Goal: Task Accomplishment & Management: Use online tool/utility

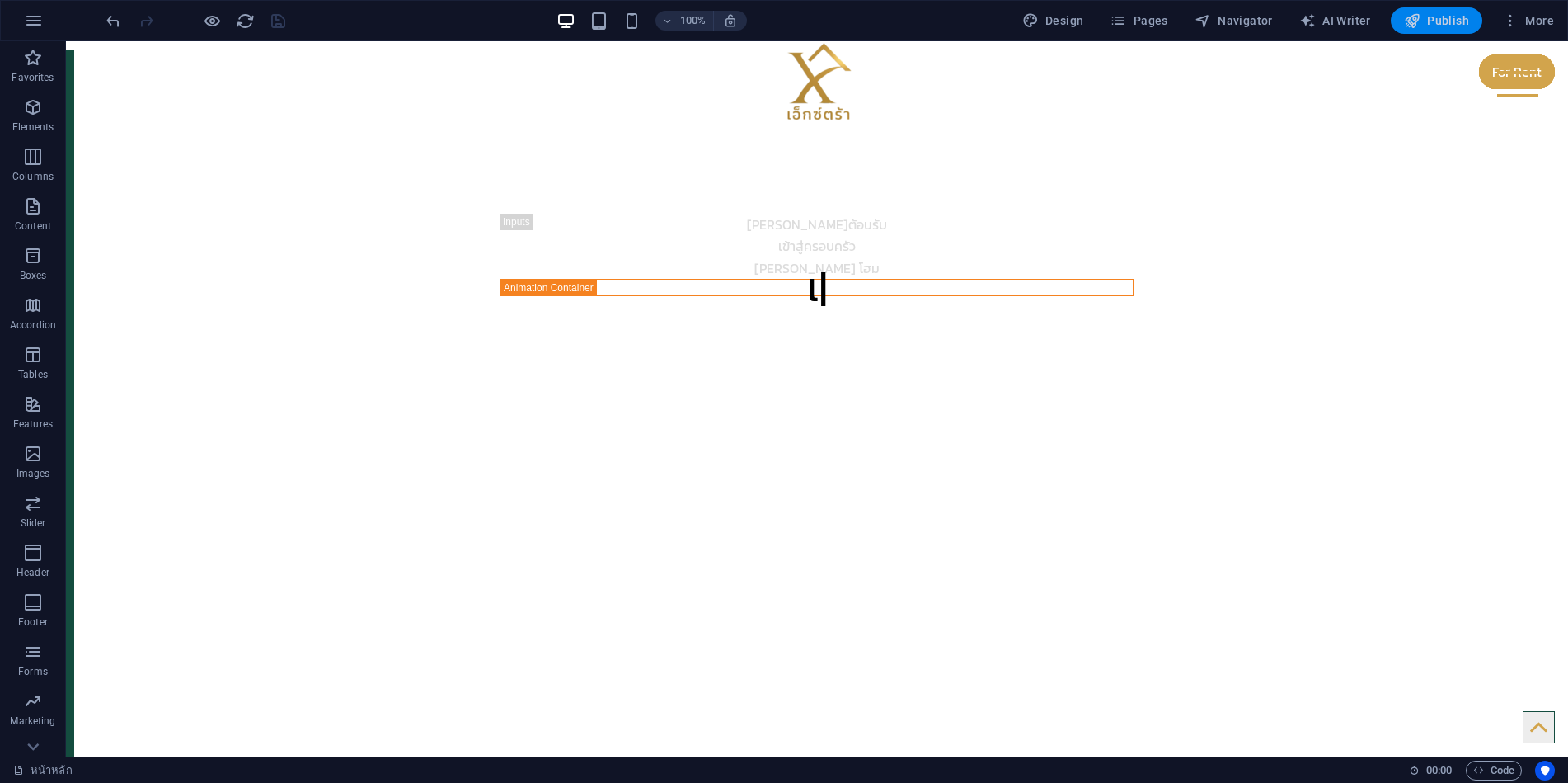
click at [1413, 20] on icon "button" at bounding box center [1412, 20] width 17 height 17
click at [69, 622] on figure at bounding box center [817, 737] width 1503 height 751
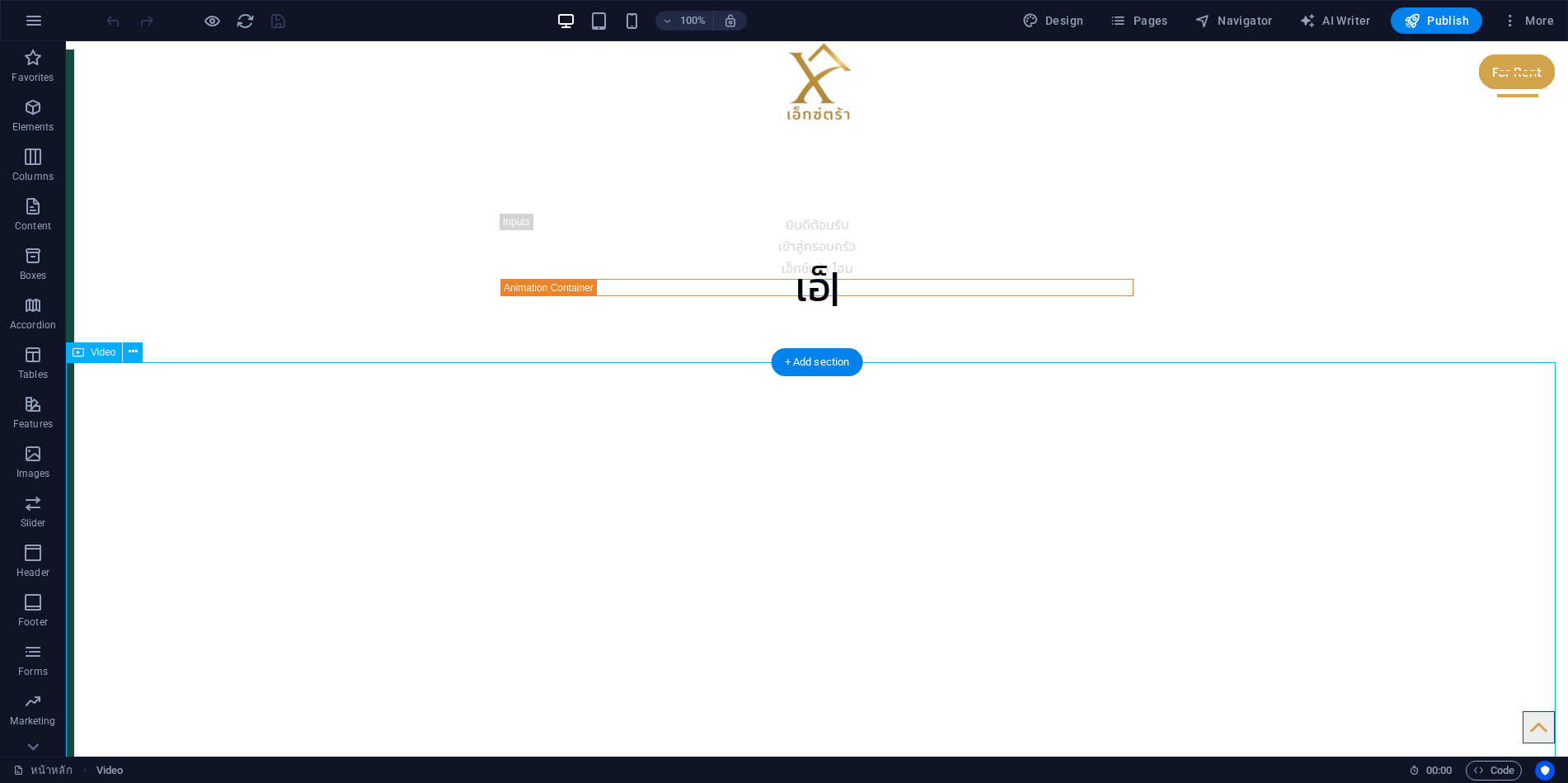
click at [69, 622] on figure at bounding box center [817, 737] width 1503 height 751
select select "%"
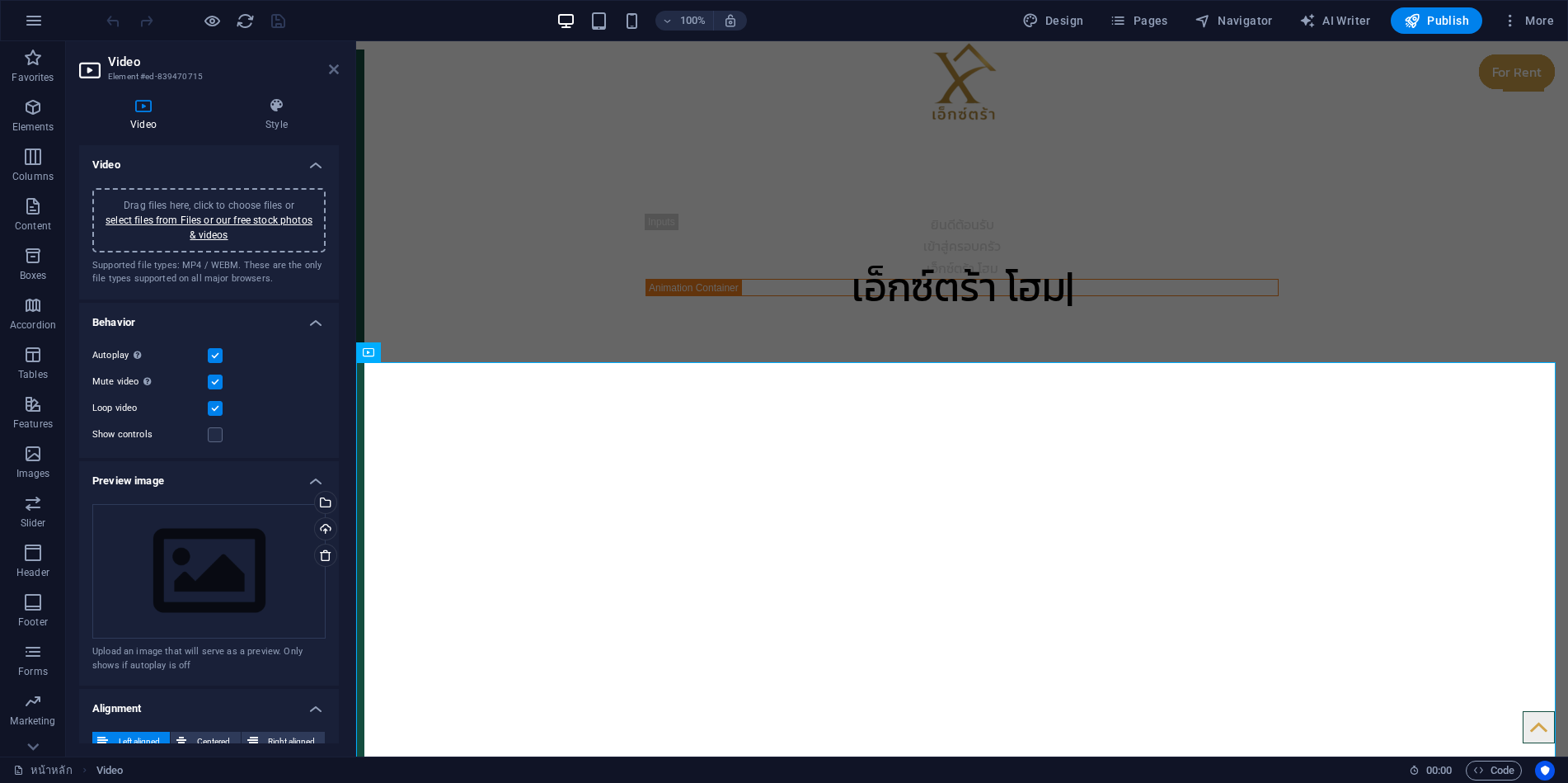
click at [329, 74] on icon at bounding box center [334, 68] width 10 height 13
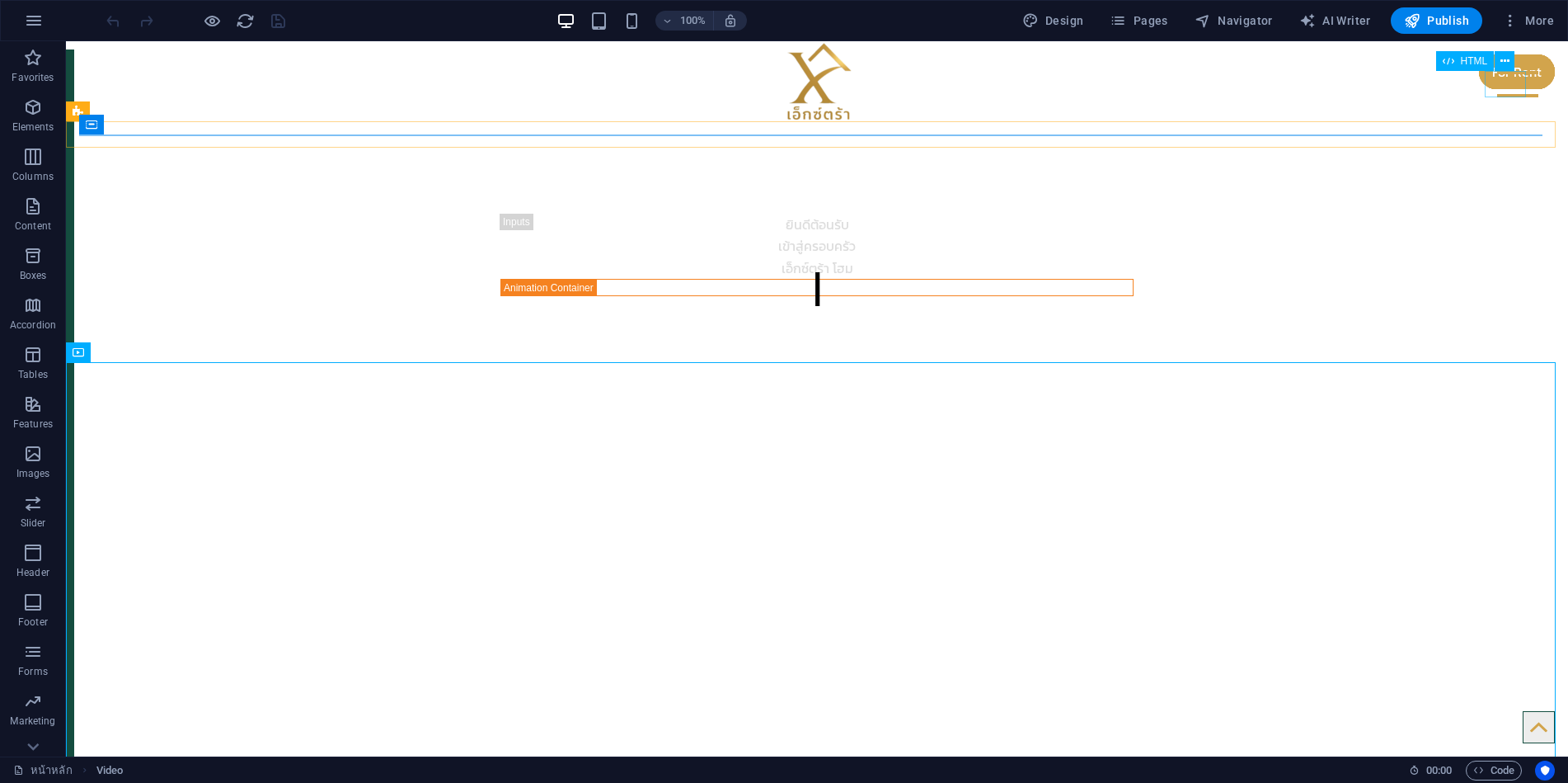
click at [1505, 86] on div at bounding box center [1518, 83] width 42 height 27
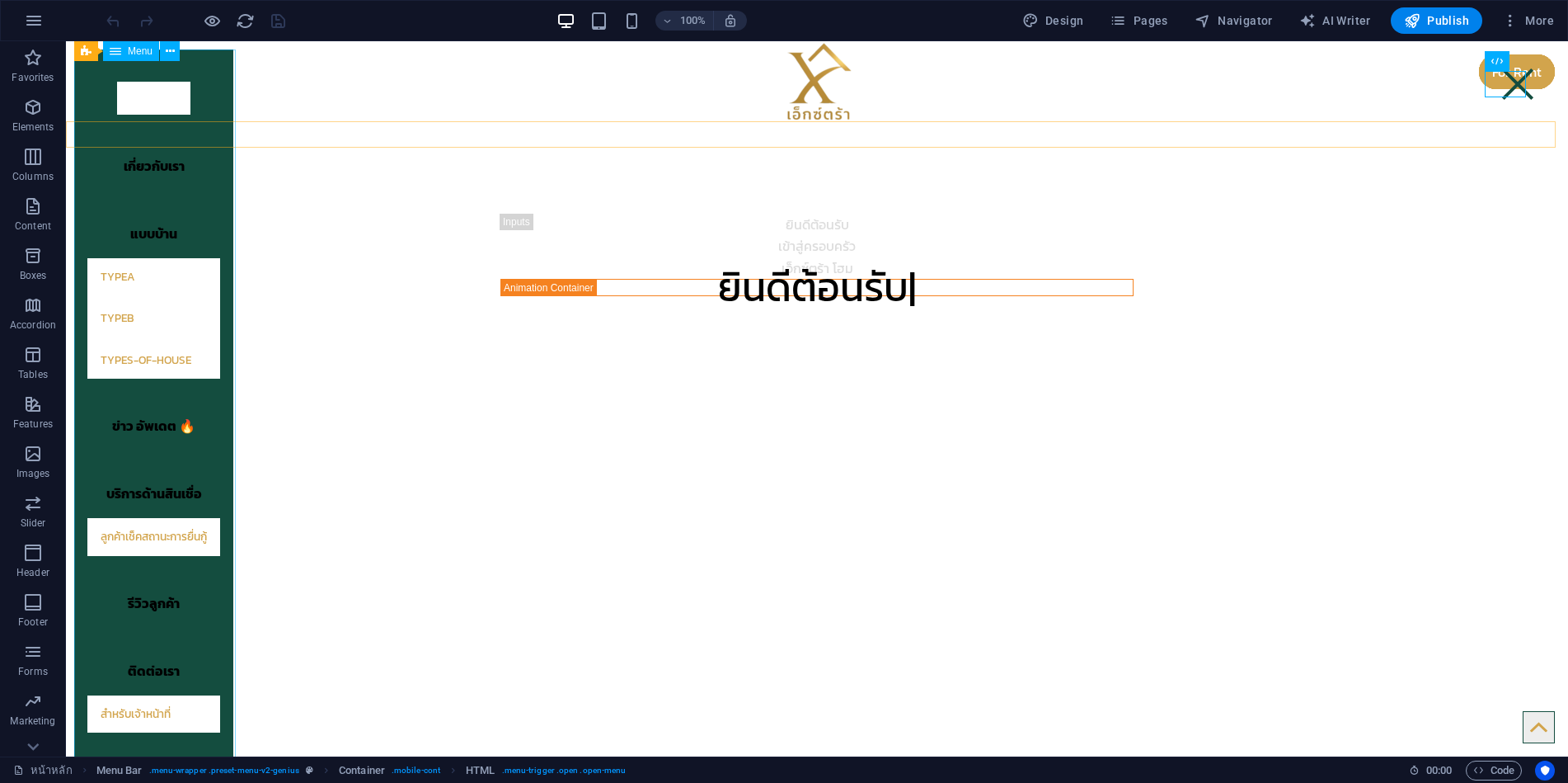
click at [226, 644] on nav "หน้าหลัก เกี่ยวกับเรา แบบบ้าน TypeA TypeB types-of-house ข่าว อัพเดต 🔥 บริการด้…" at bounding box center [154, 407] width 159 height 716
select select "primary"
select select "10"
select select
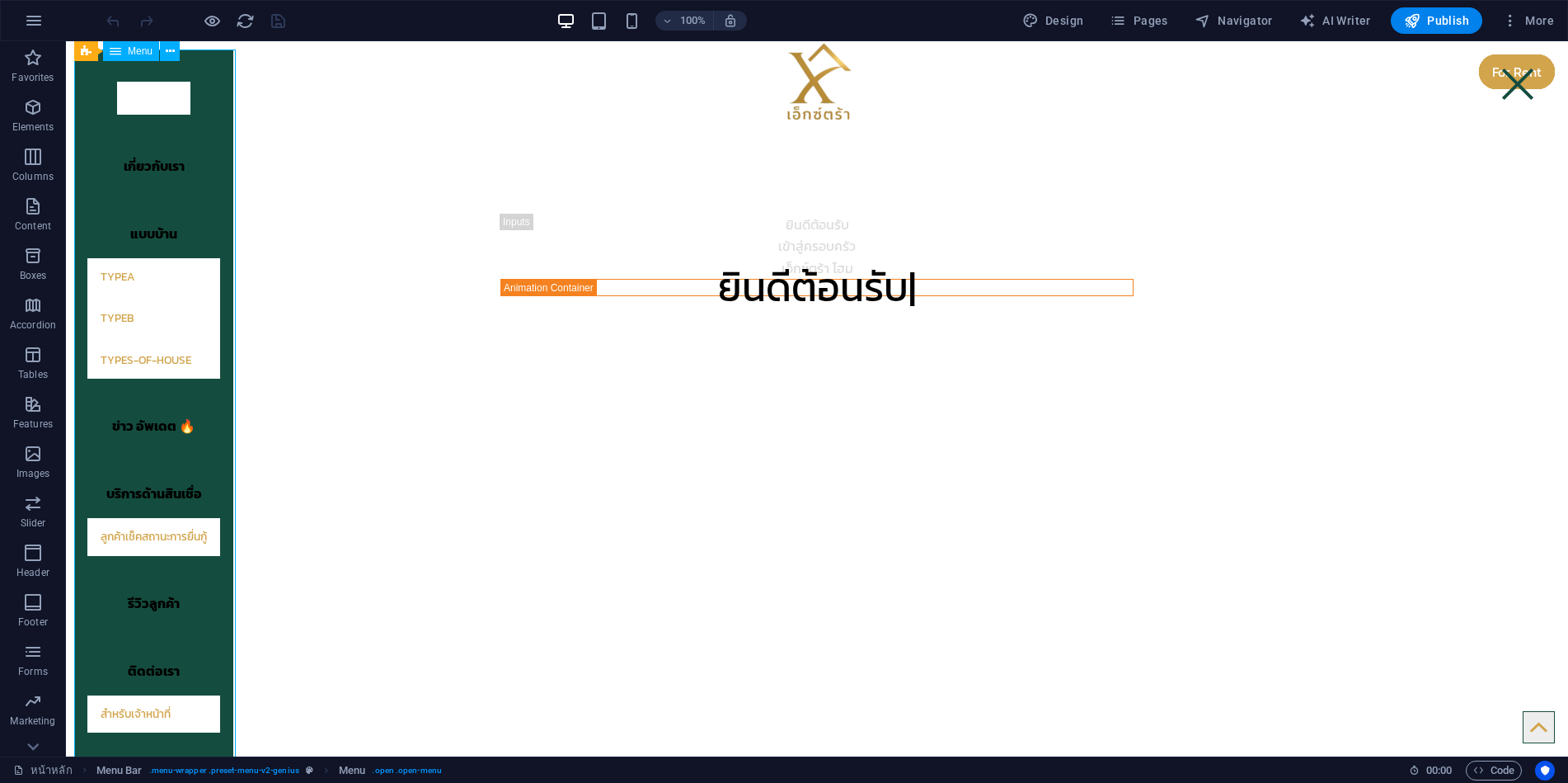
select select "primary"
select select "5"
select select
select select "primary"
select select "3"
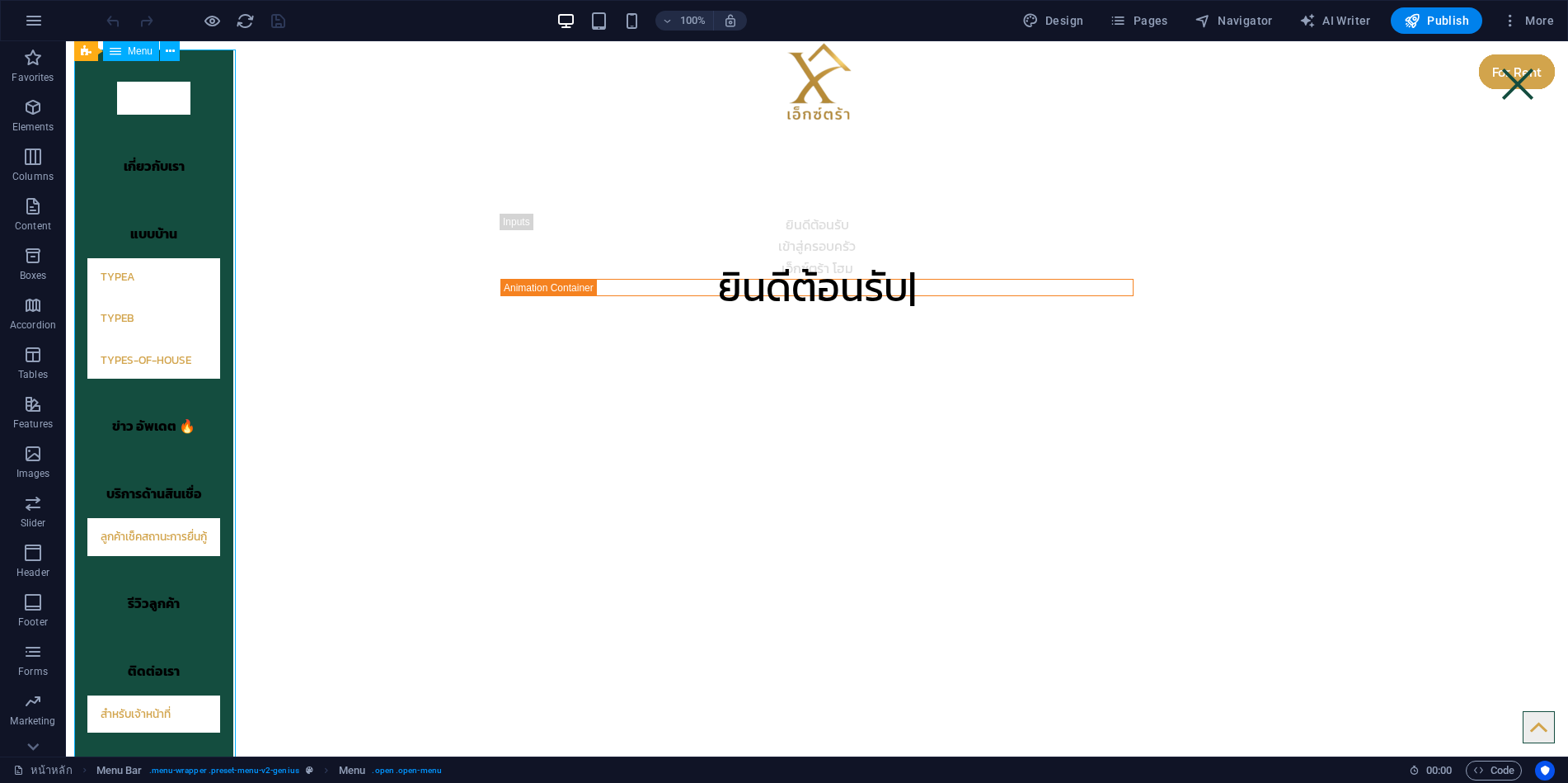
select select
select select "4"
select select
select select "8"
select select
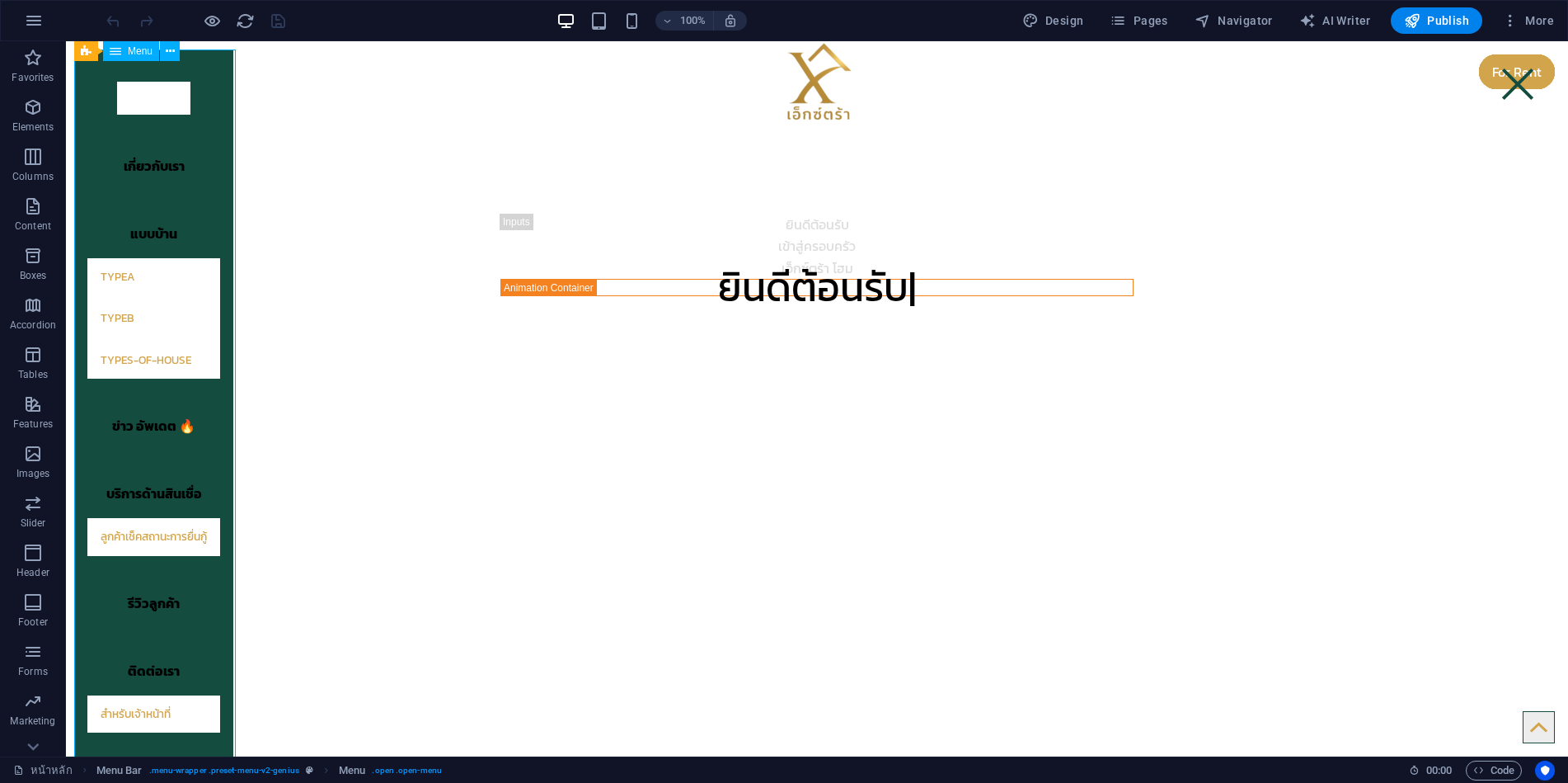
select select "9"
select select
select select "primary"
select select "12"
select select
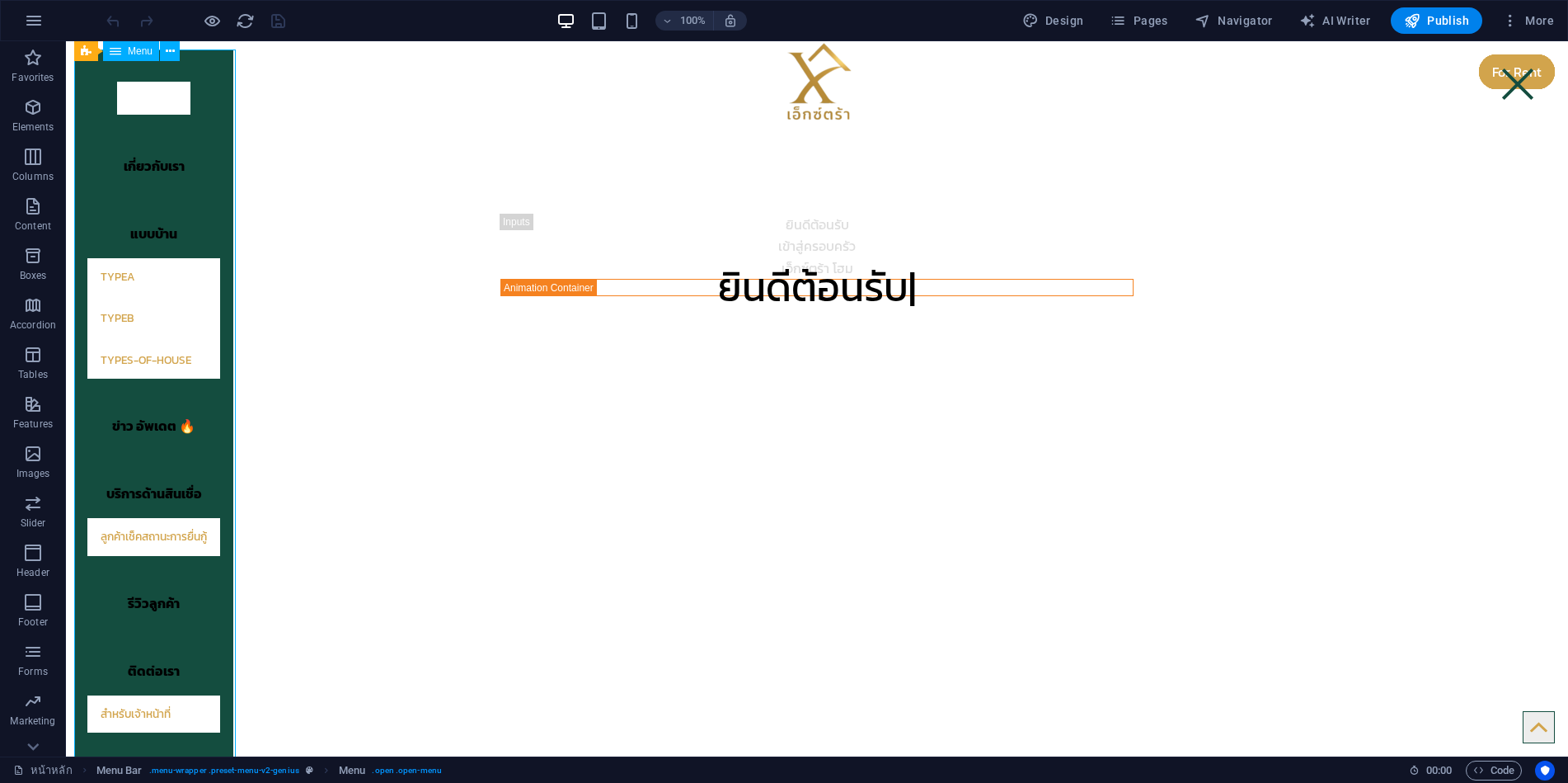
select select "primary"
select select "13"
select select
select select "11"
select select
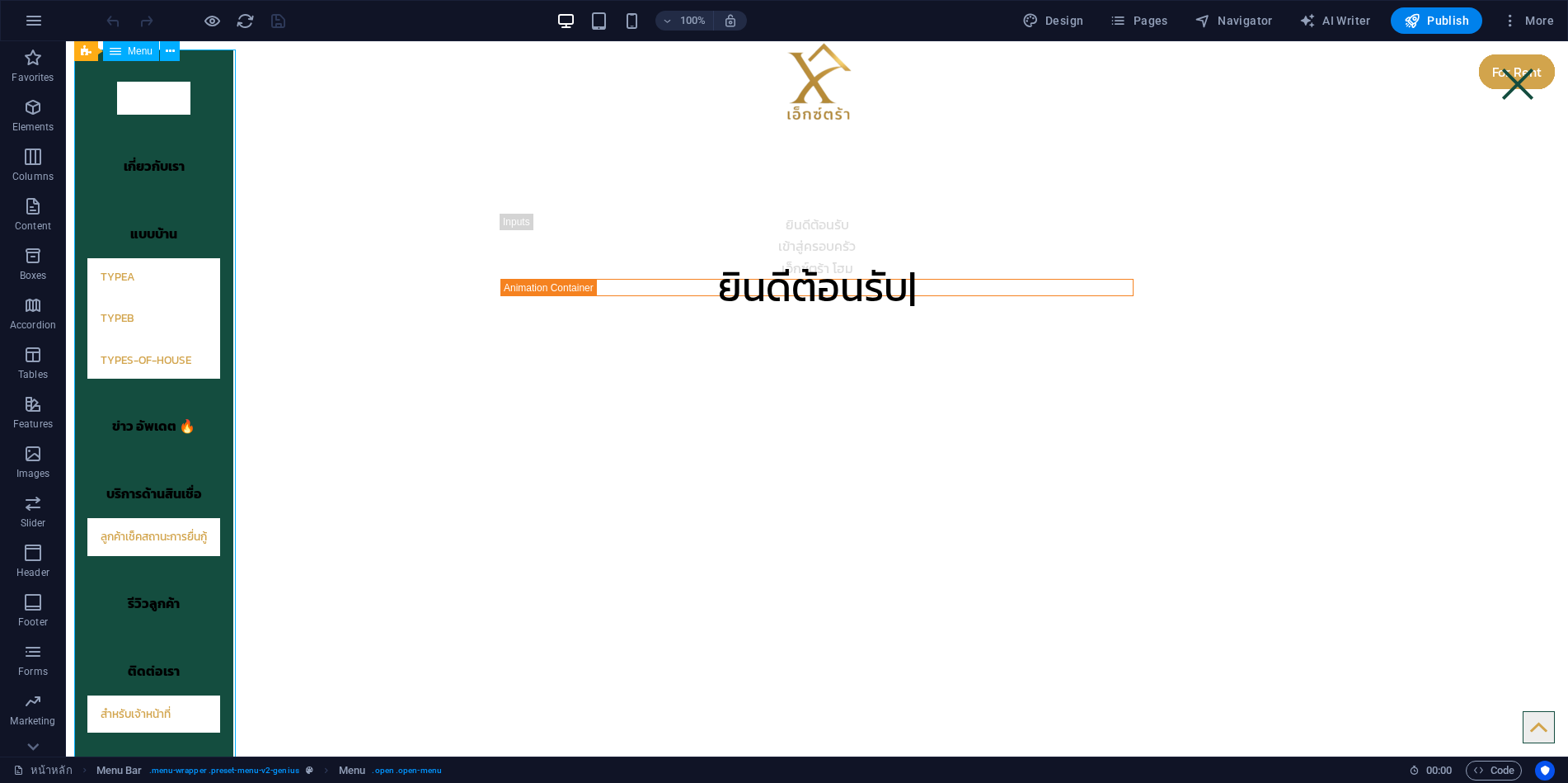
select select "primary"
select select
select select "primary"
select select "14"
select select
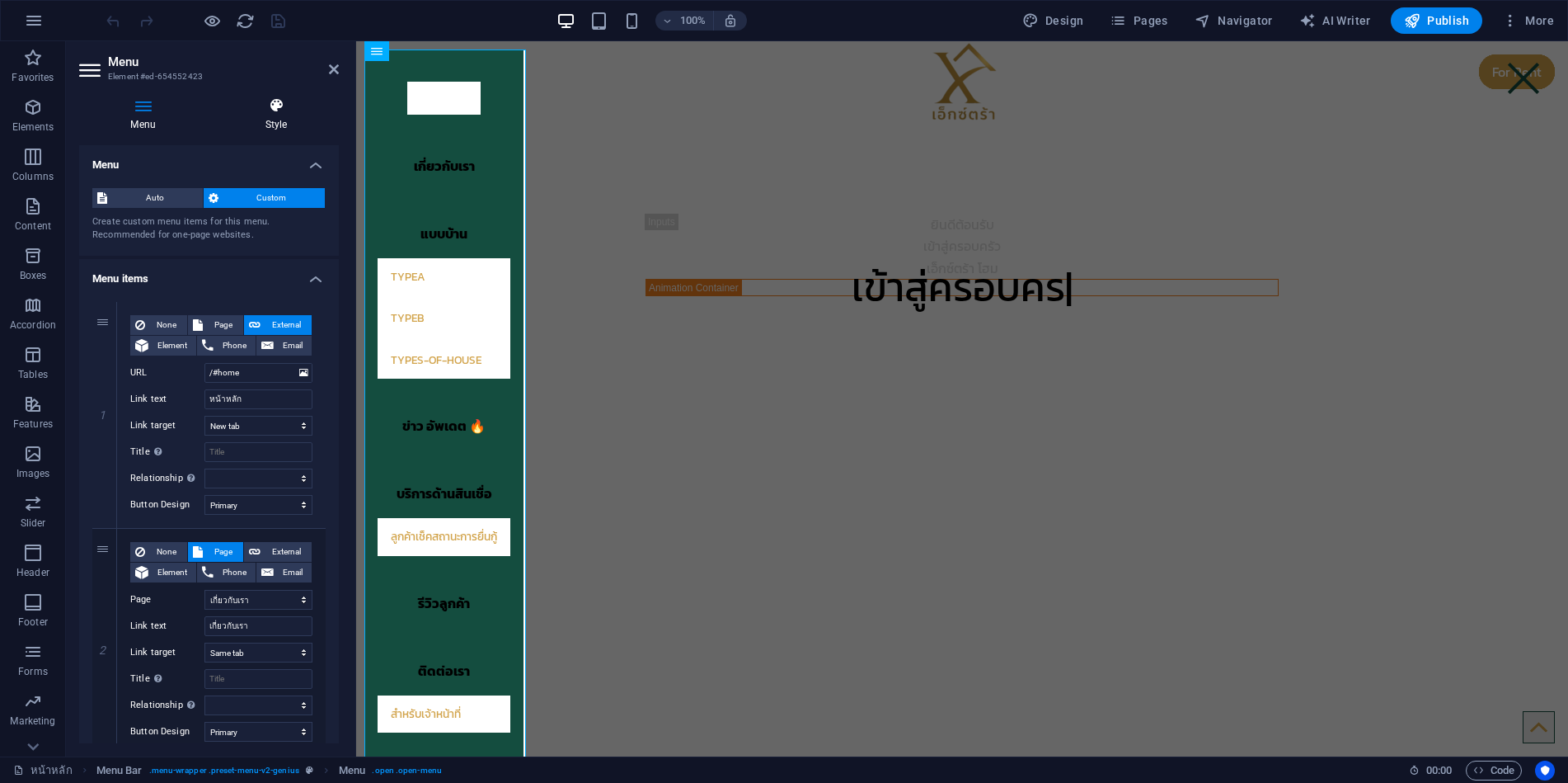
click at [271, 113] on icon at bounding box center [276, 105] width 125 height 17
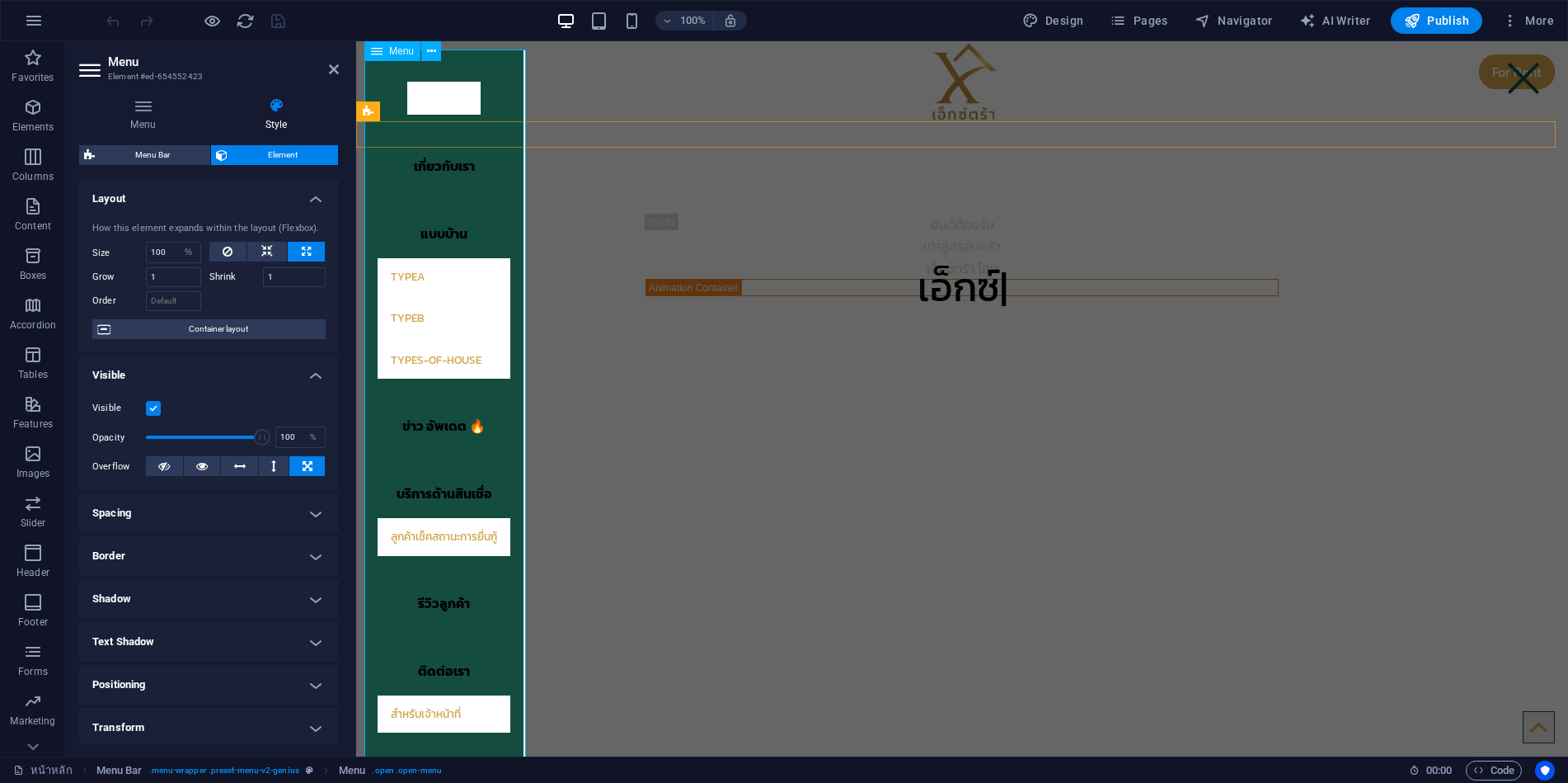
click at [509, 459] on nav "หน้าหลัก เกี่ยวกับเรา แบบบ้าน TypeA TypeB types-of-house ข่าว อัพเดต 🔥 บริการด้…" at bounding box center [443, 407] width 159 height 716
click at [513, 453] on nav "หน้าหลัก เกี่ยวกับเรา แบบบ้าน TypeA TypeB types-of-house ข่าว อัพเดต 🔥 บริการด้…" at bounding box center [443, 407] width 159 height 716
click at [148, 121] on h4 "Menu" at bounding box center [146, 114] width 134 height 35
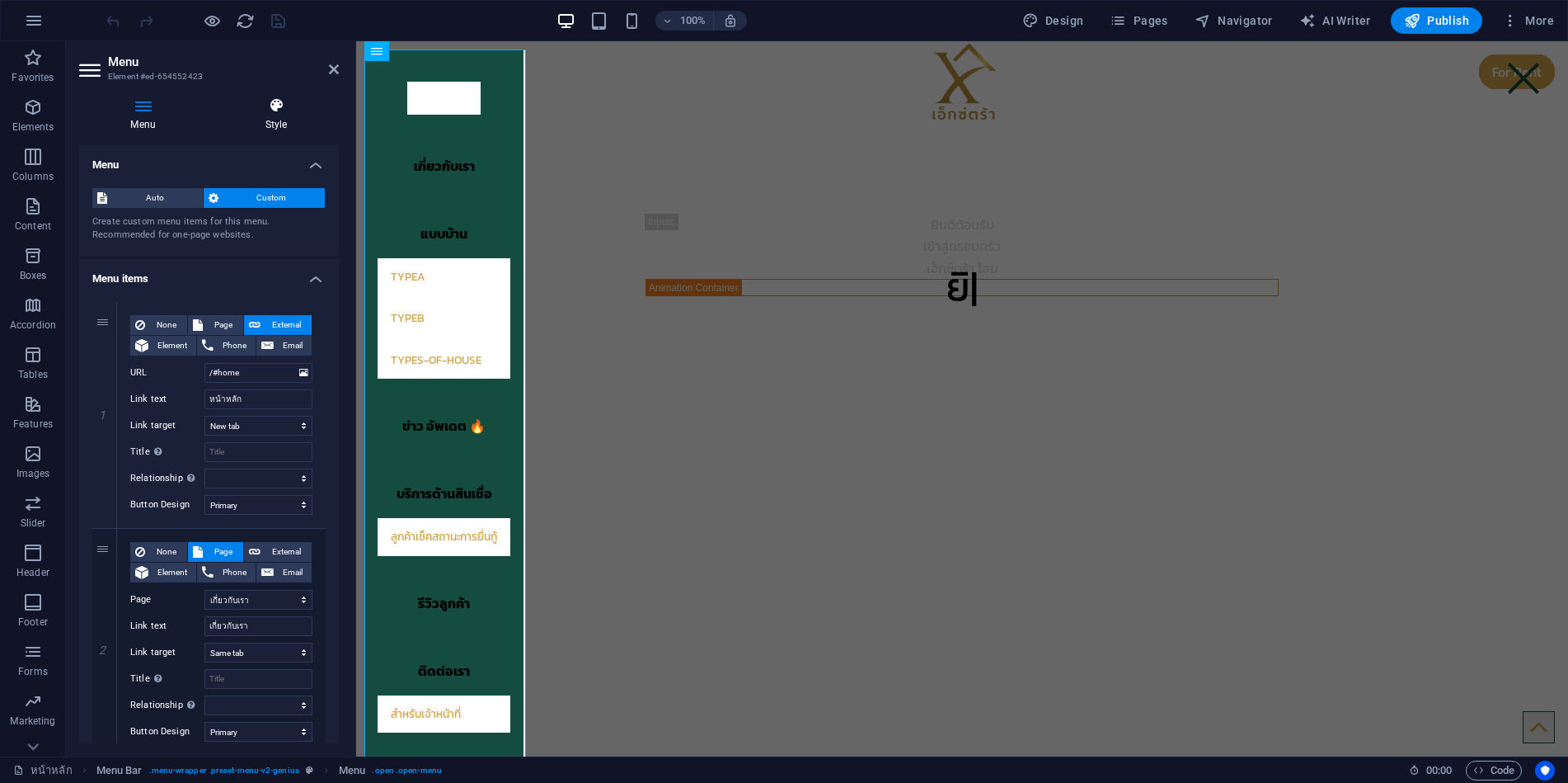
click at [278, 107] on icon at bounding box center [276, 105] width 125 height 17
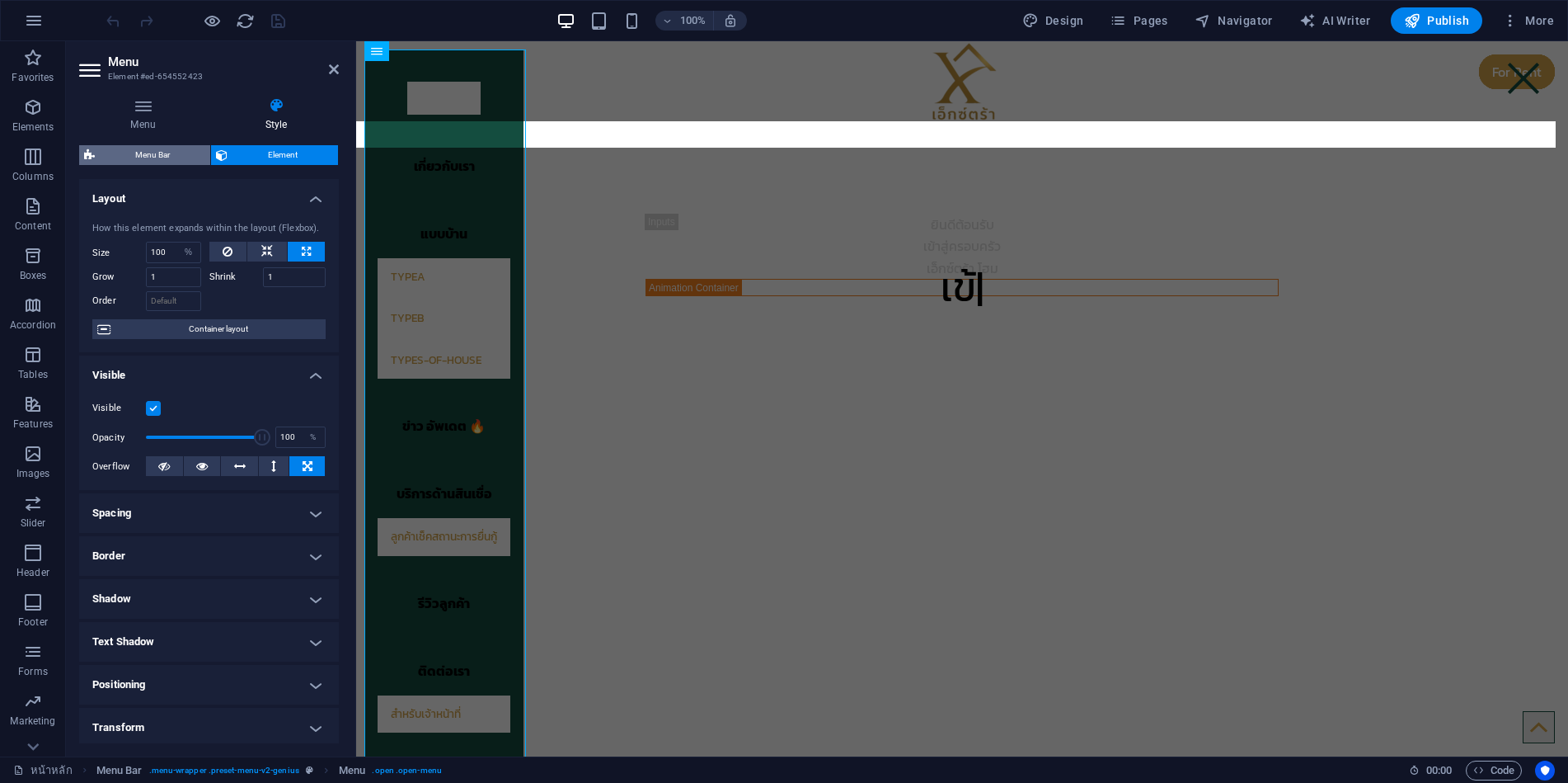
click at [150, 157] on span "Menu Bar" at bounding box center [153, 155] width 105 height 20
select select "rem"
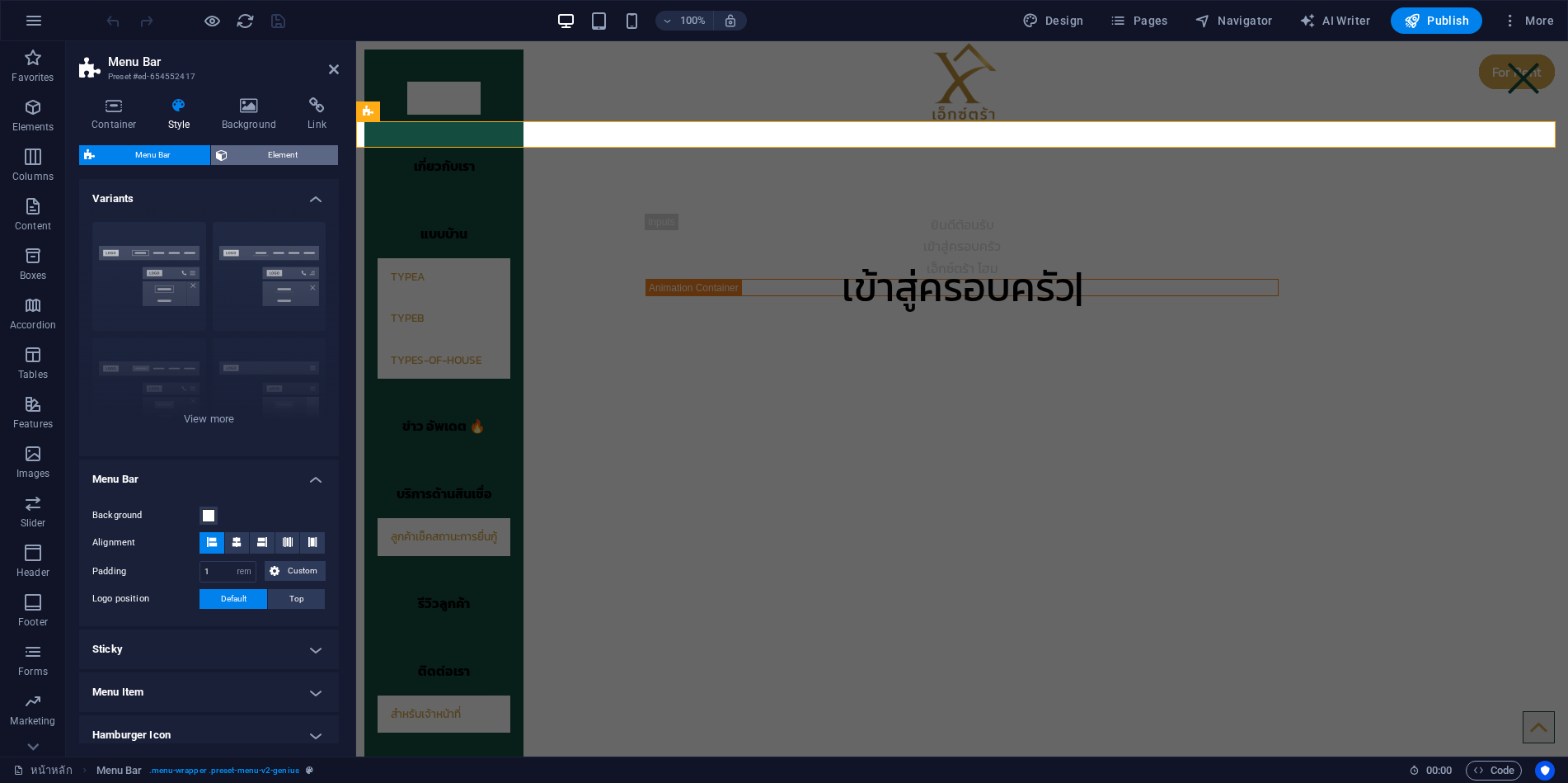
click at [268, 145] on span "Element" at bounding box center [282, 155] width 100 height 20
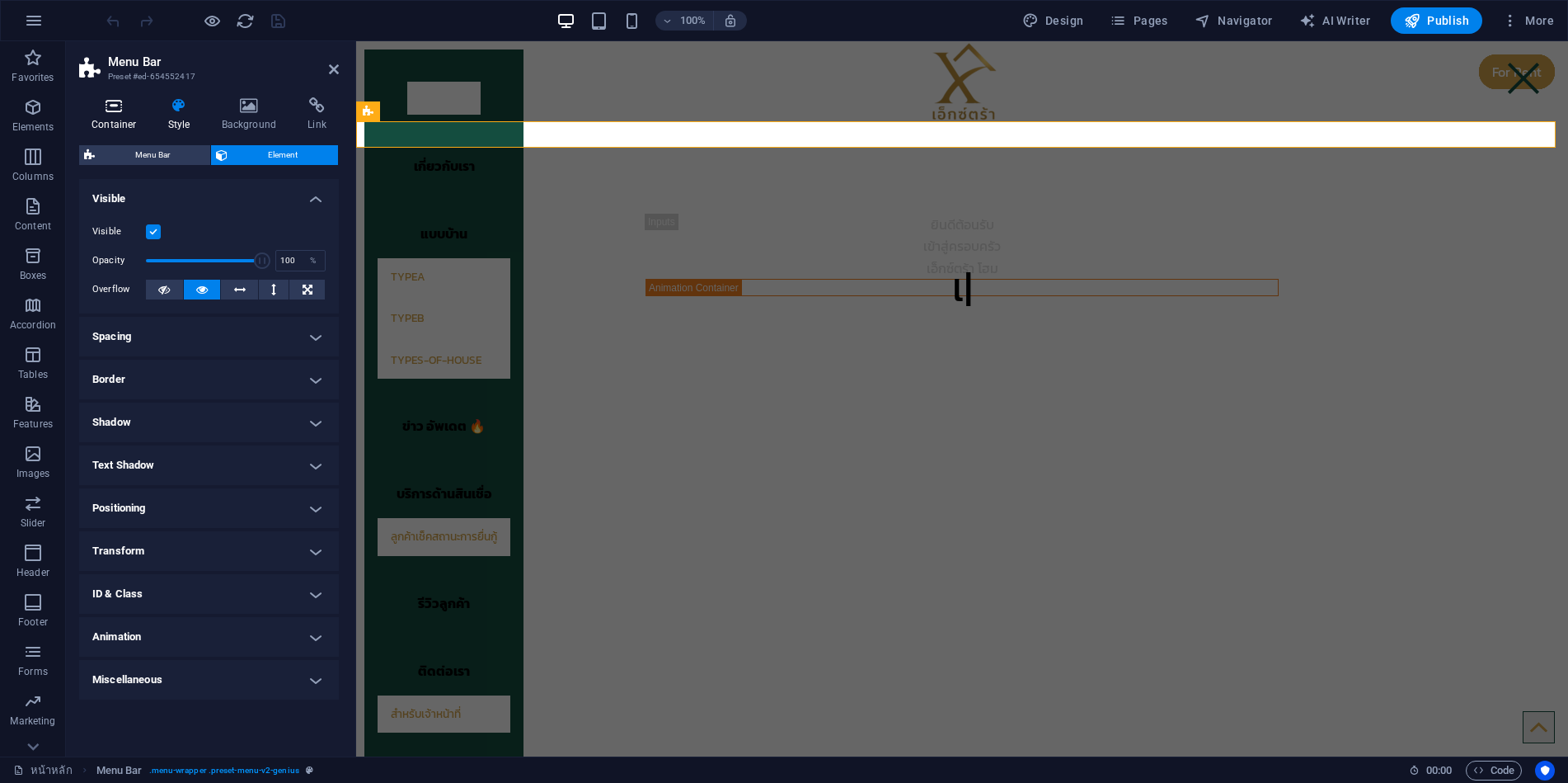
click at [106, 112] on icon at bounding box center [114, 105] width 70 height 17
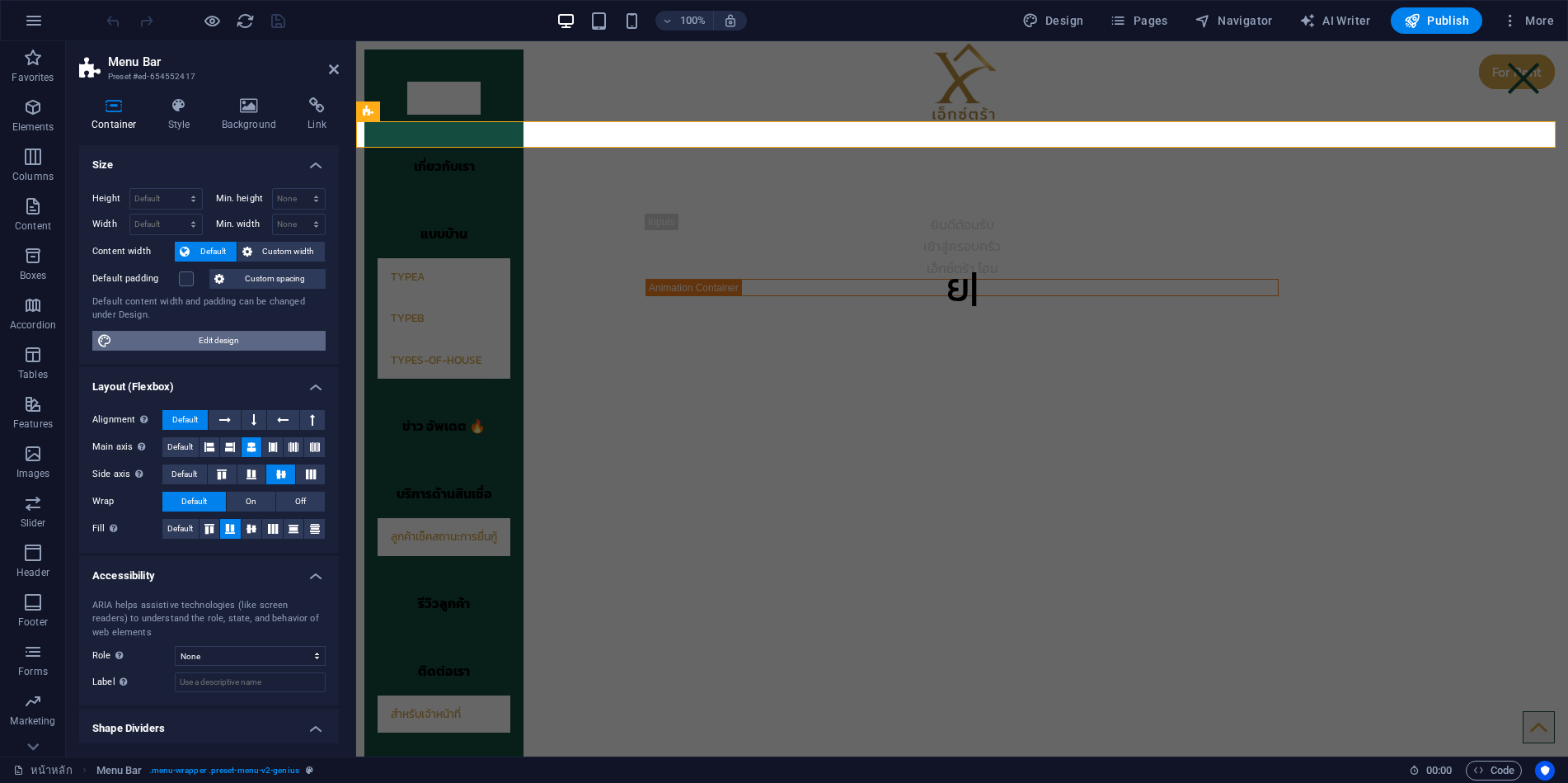
drag, startPoint x: 200, startPoint y: 342, endPoint x: 686, endPoint y: 146, distance: 524.0
click at [200, 342] on span "Edit design" at bounding box center [218, 340] width 203 height 20
select select "rem"
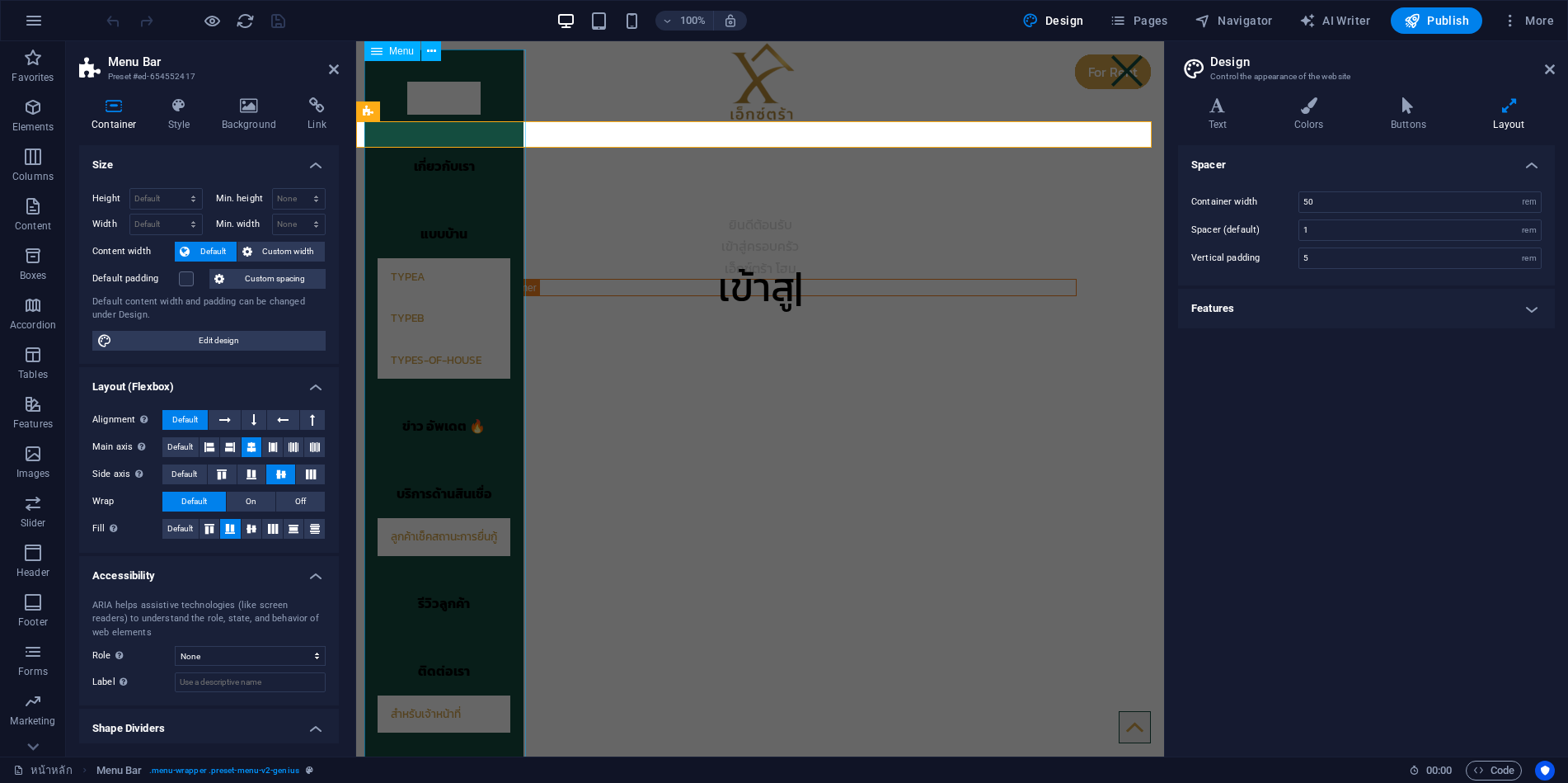
click at [501, 456] on nav "หน้าหลัก เกี่ยวกับเรา แบบบ้าน TypeA TypeB types-of-house ข่าว อัพเดต 🔥 บริการด้…" at bounding box center [443, 407] width 159 height 716
select select "%"
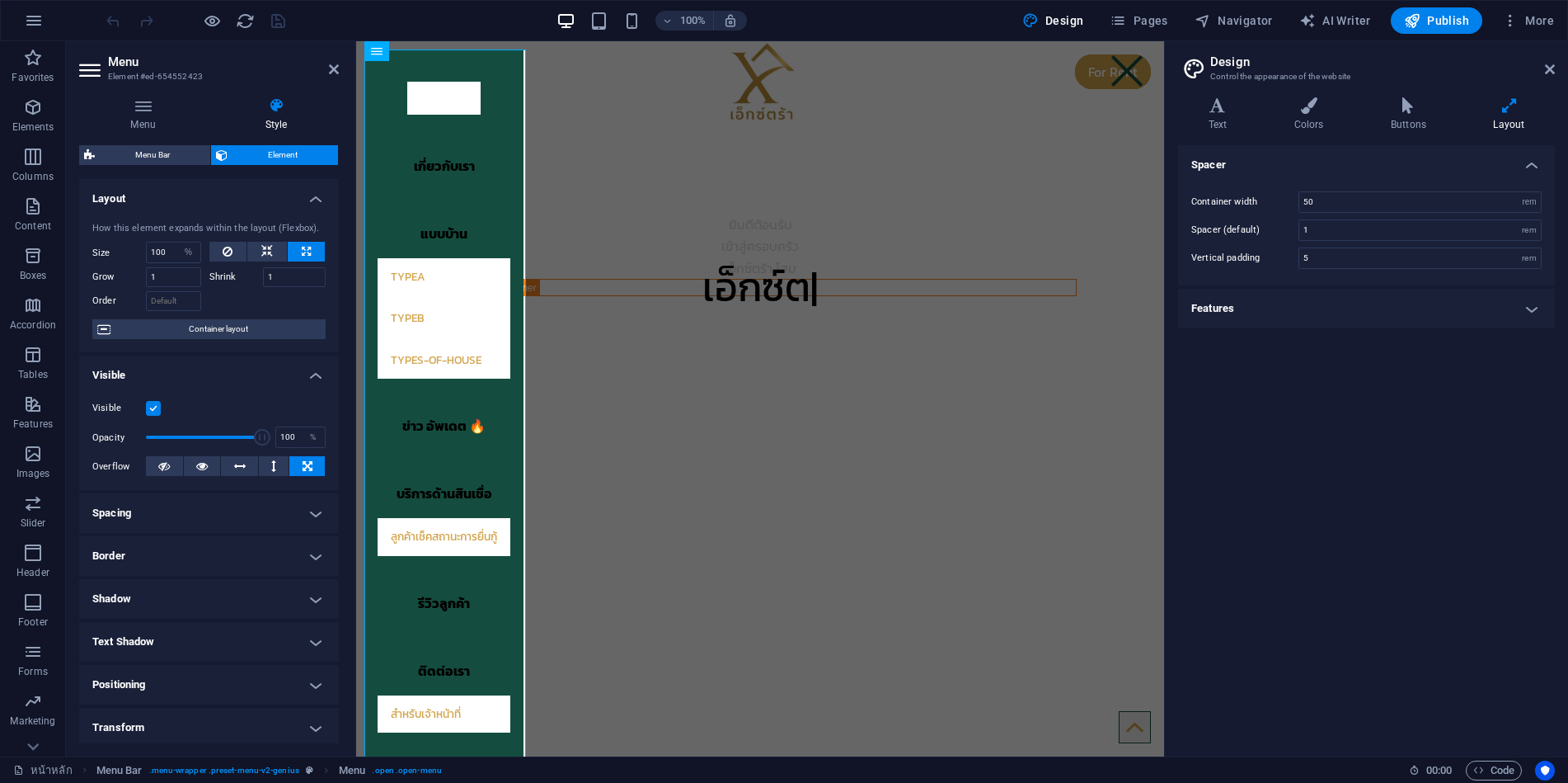
click at [183, 517] on h4 "Spacing" at bounding box center [209, 513] width 260 height 40
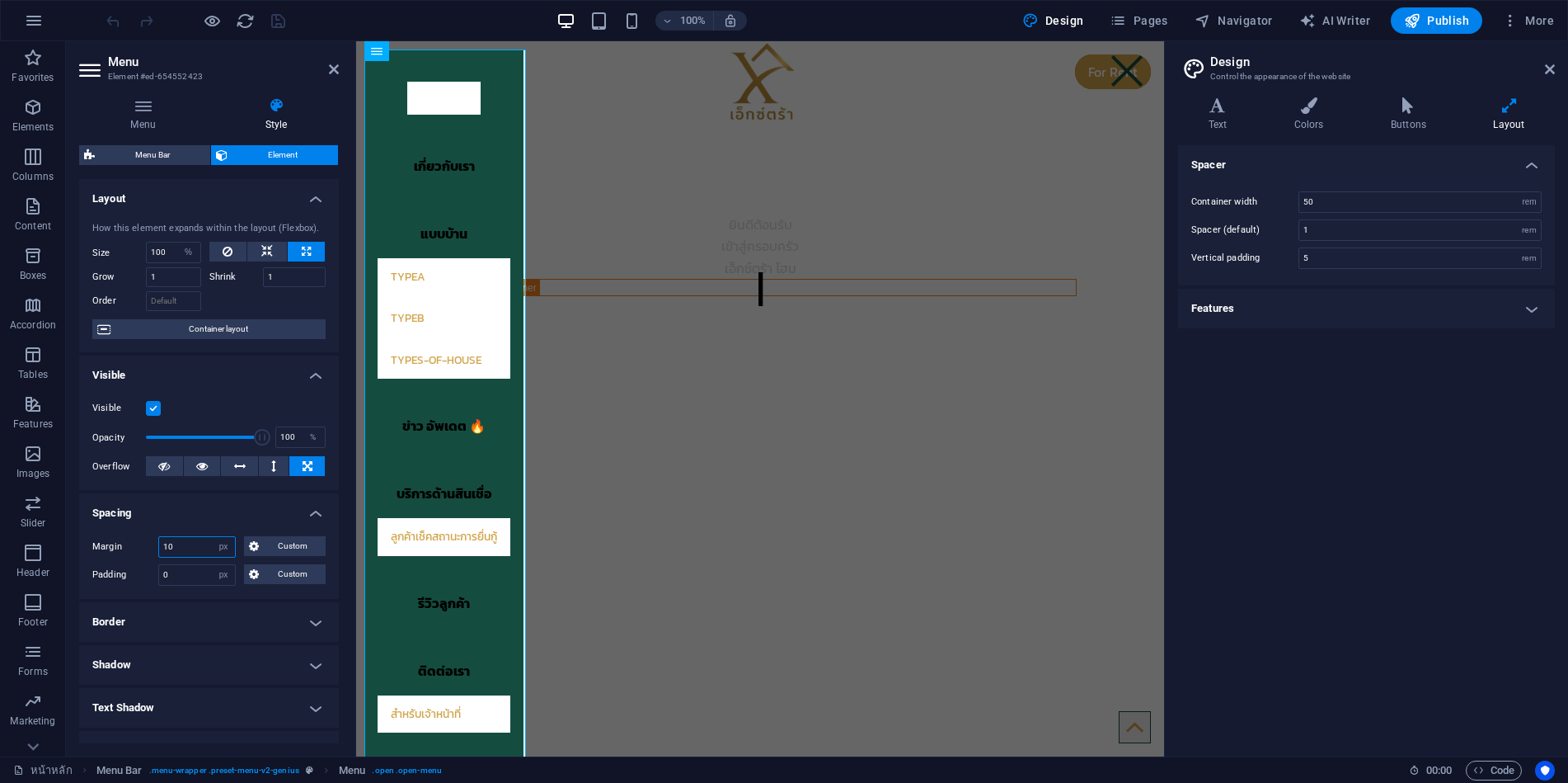
drag, startPoint x: 183, startPoint y: 550, endPoint x: 134, endPoint y: 546, distance: 49.2
click at [134, 546] on div "Margin 10 Default auto px % rem vw vh Custom Custom" at bounding box center [208, 547] width 233 height 22
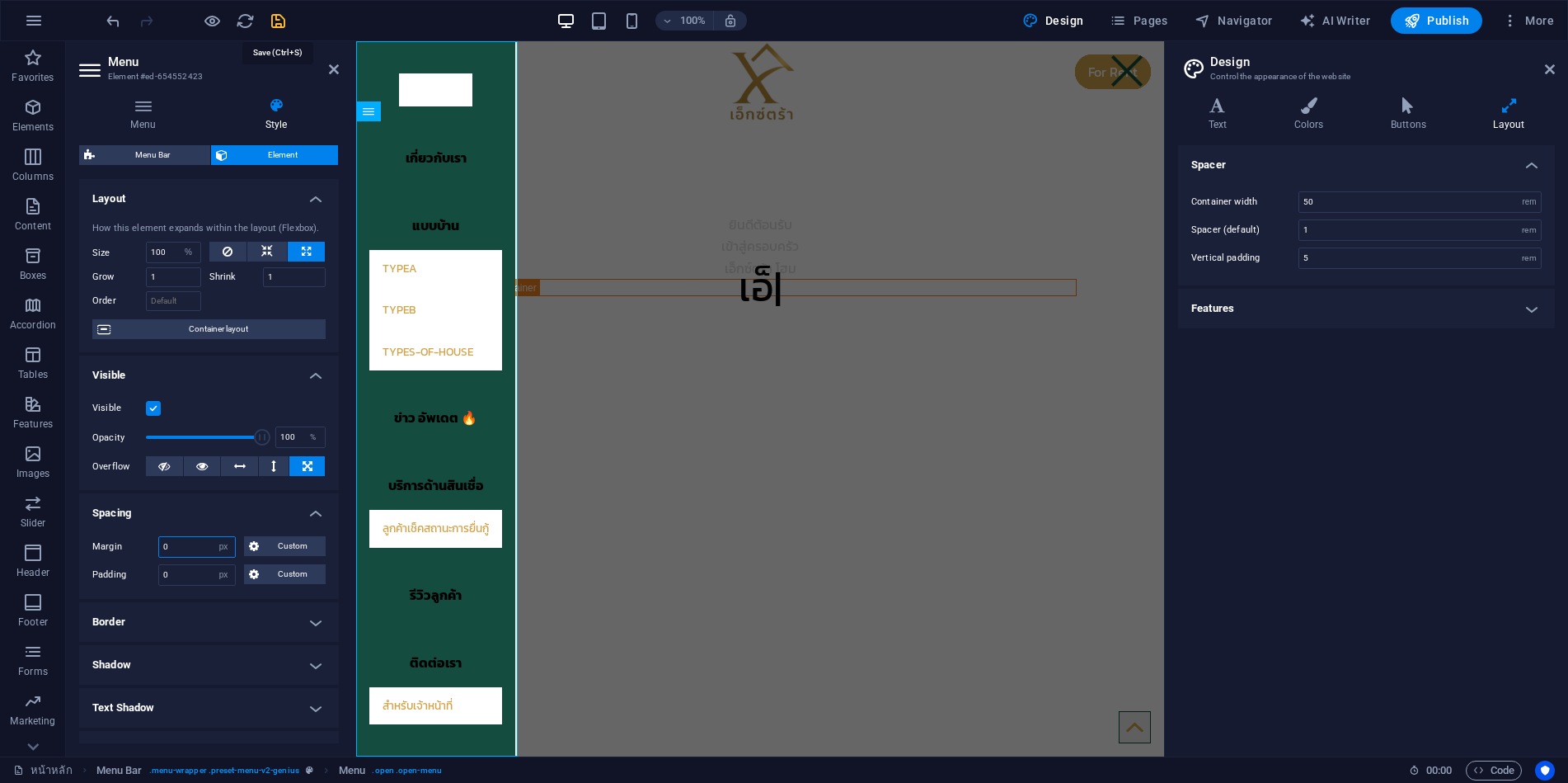
type input "0"
click at [275, 20] on icon "save" at bounding box center [278, 21] width 19 height 19
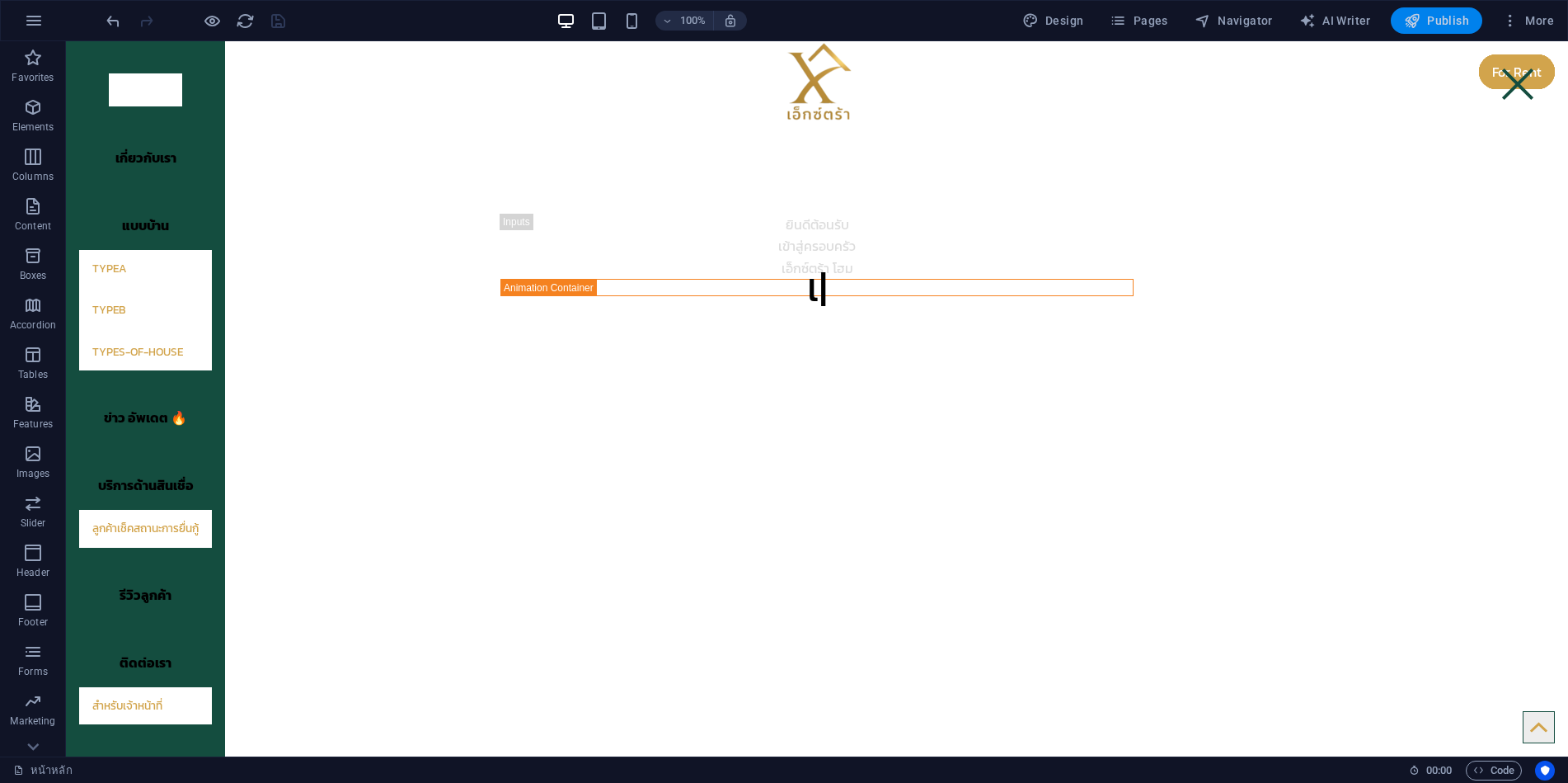
click at [1444, 20] on span "Publish" at bounding box center [1437, 20] width 65 height 17
